Goal: Information Seeking & Learning: Learn about a topic

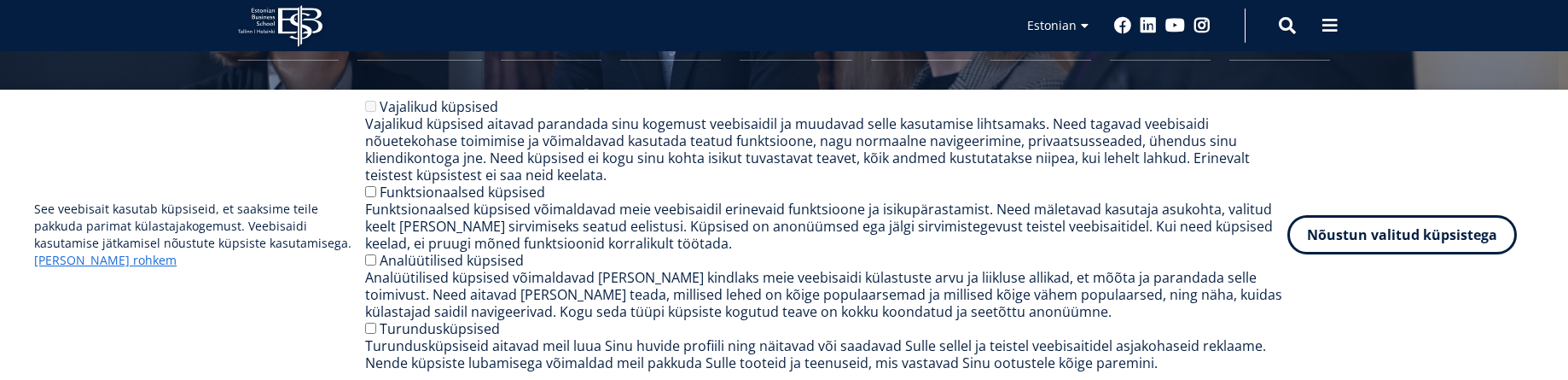
scroll to position [256, 0]
click at [1412, 246] on button "Nõustun valitud küpsistega" at bounding box center [1403, 231] width 230 height 39
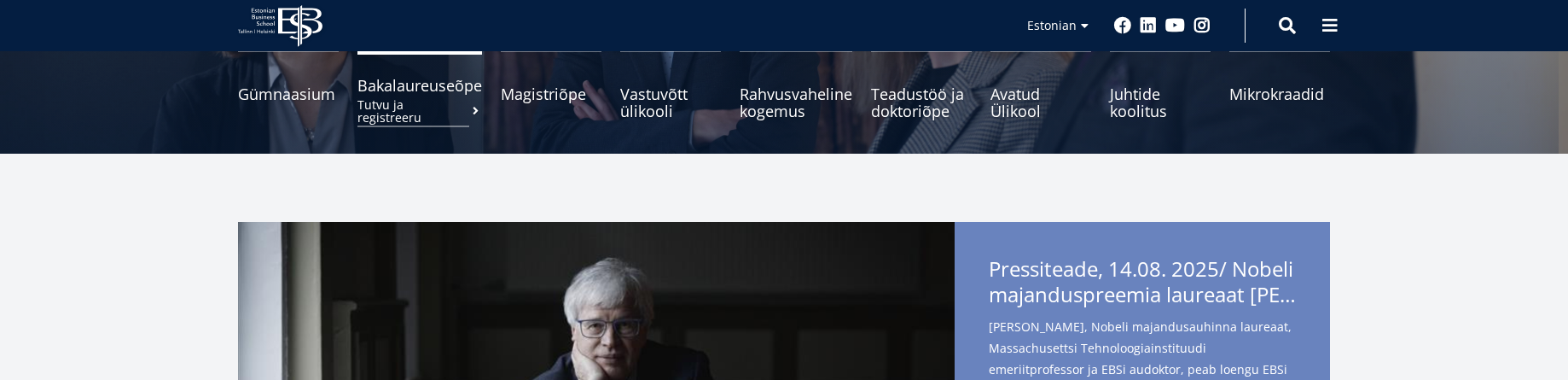
click at [436, 89] on span "Bakalaureuseõpe Tutvu ja registreeru" at bounding box center [420, 85] width 125 height 17
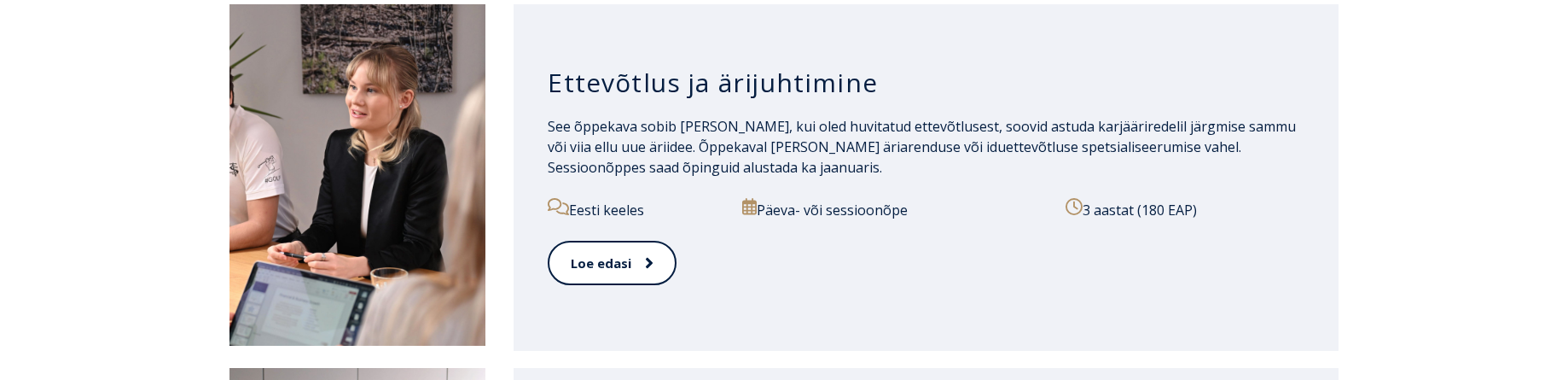
scroll to position [939, 0]
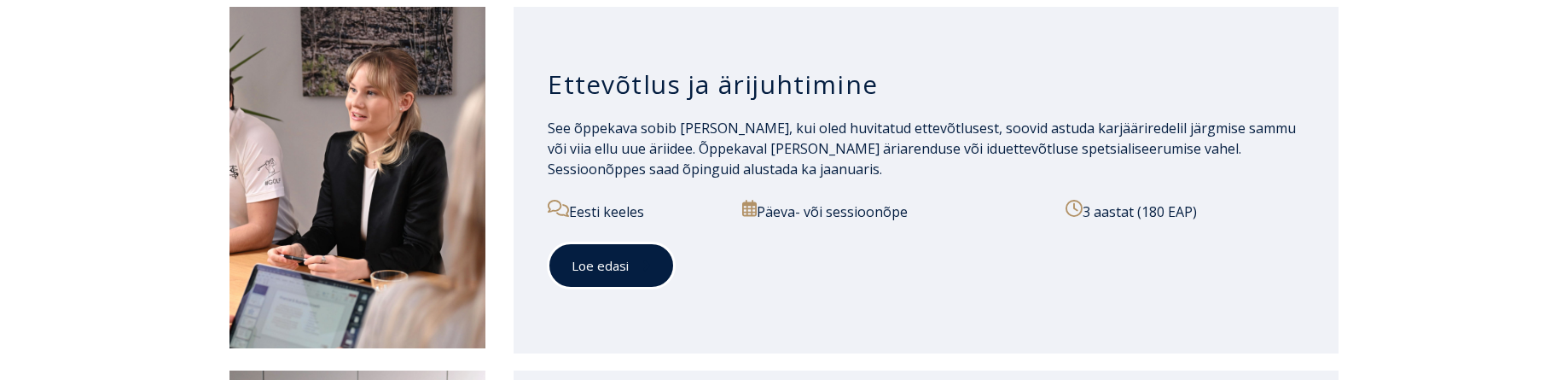
click at [604, 260] on link "Loe edasi" at bounding box center [611, 266] width 128 height 47
